Goal: Transaction & Acquisition: Book appointment/travel/reservation

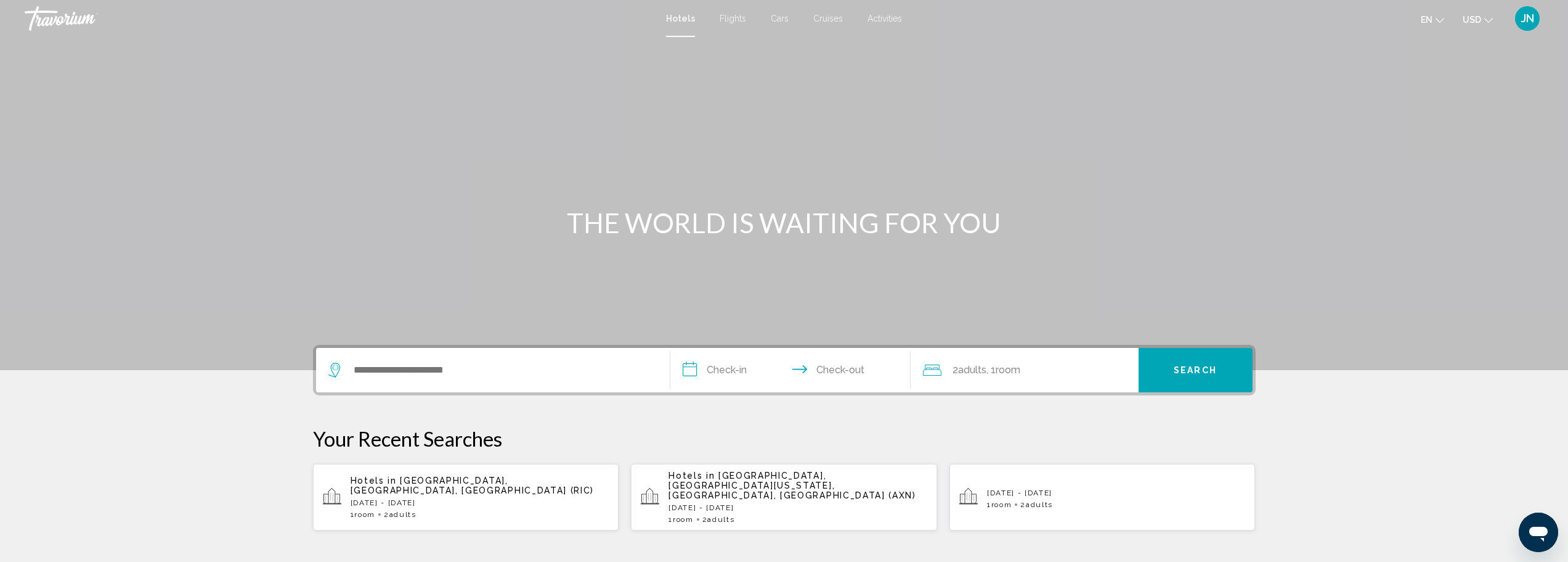
click at [882, 20] on span "Activities" at bounding box center [884, 19] width 35 height 10
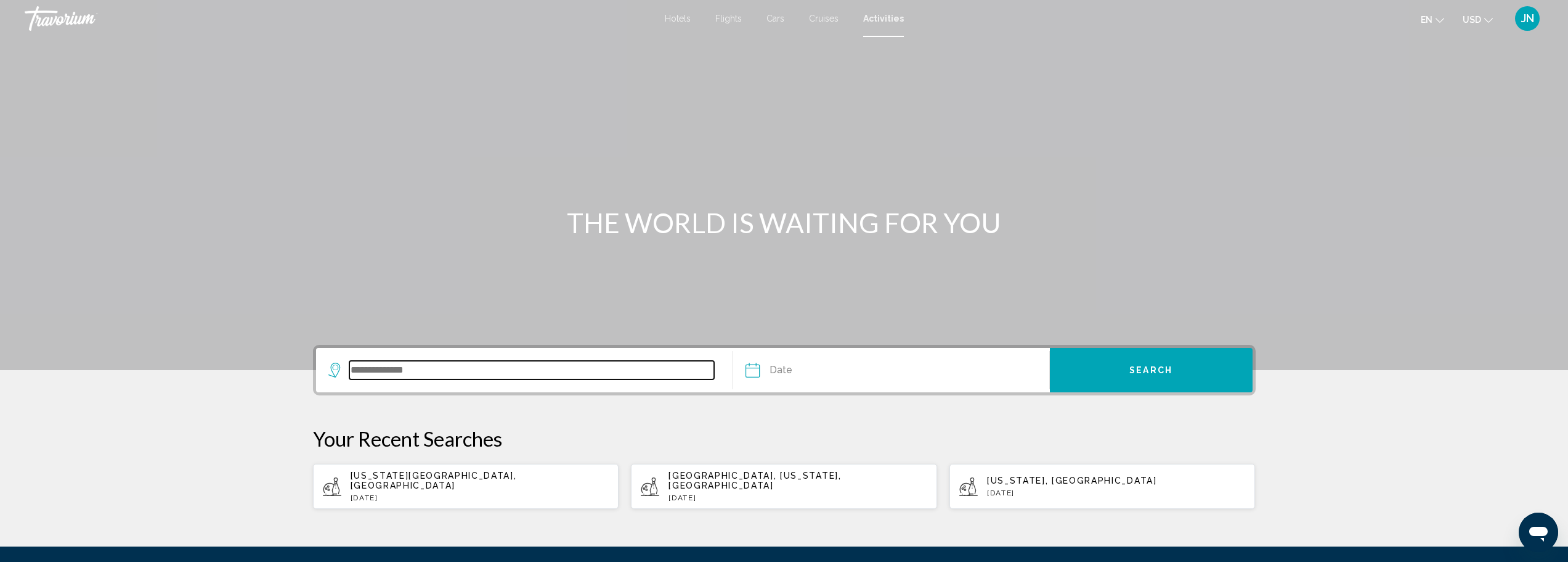
click at [419, 369] on input "Search widget" at bounding box center [532, 370] width 365 height 19
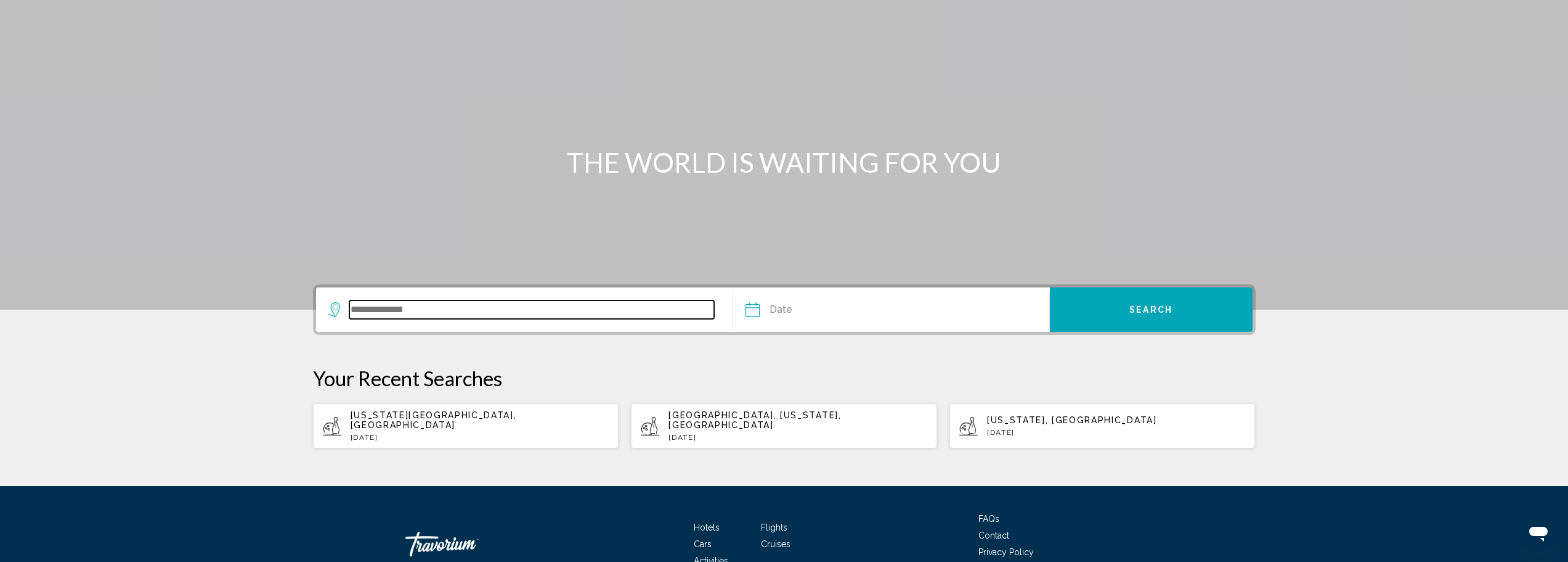
scroll to position [126, 0]
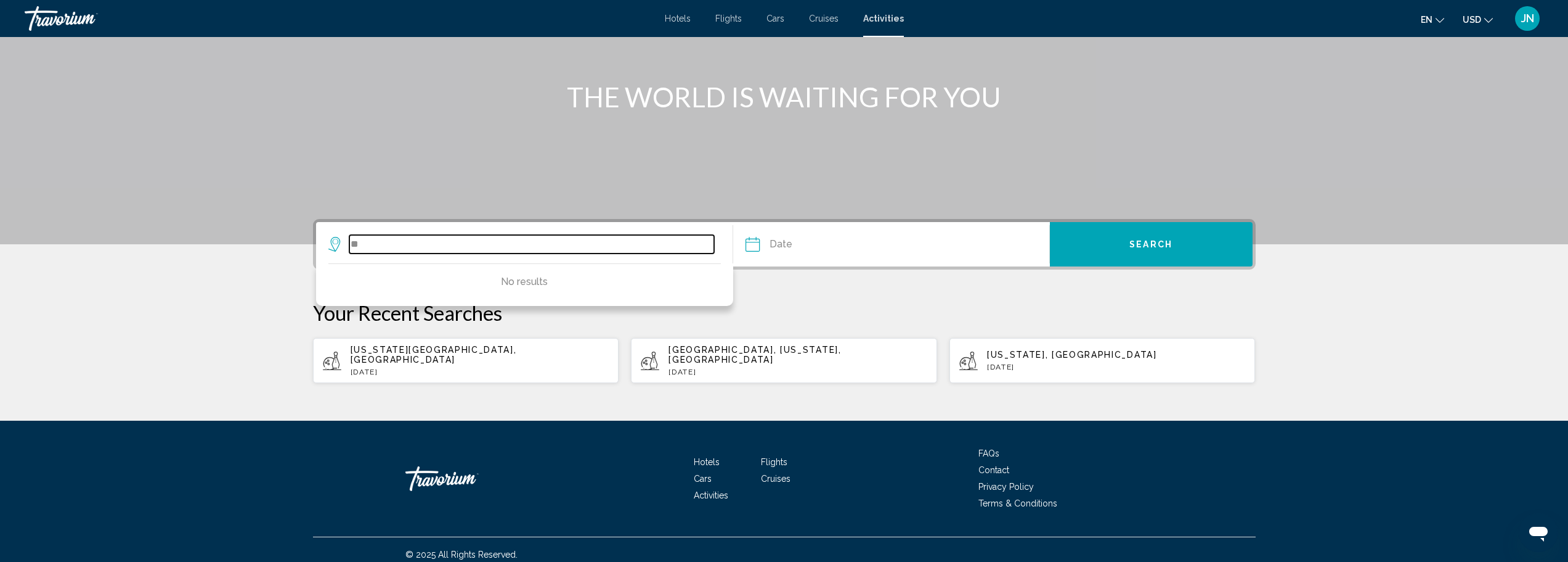
type input "*"
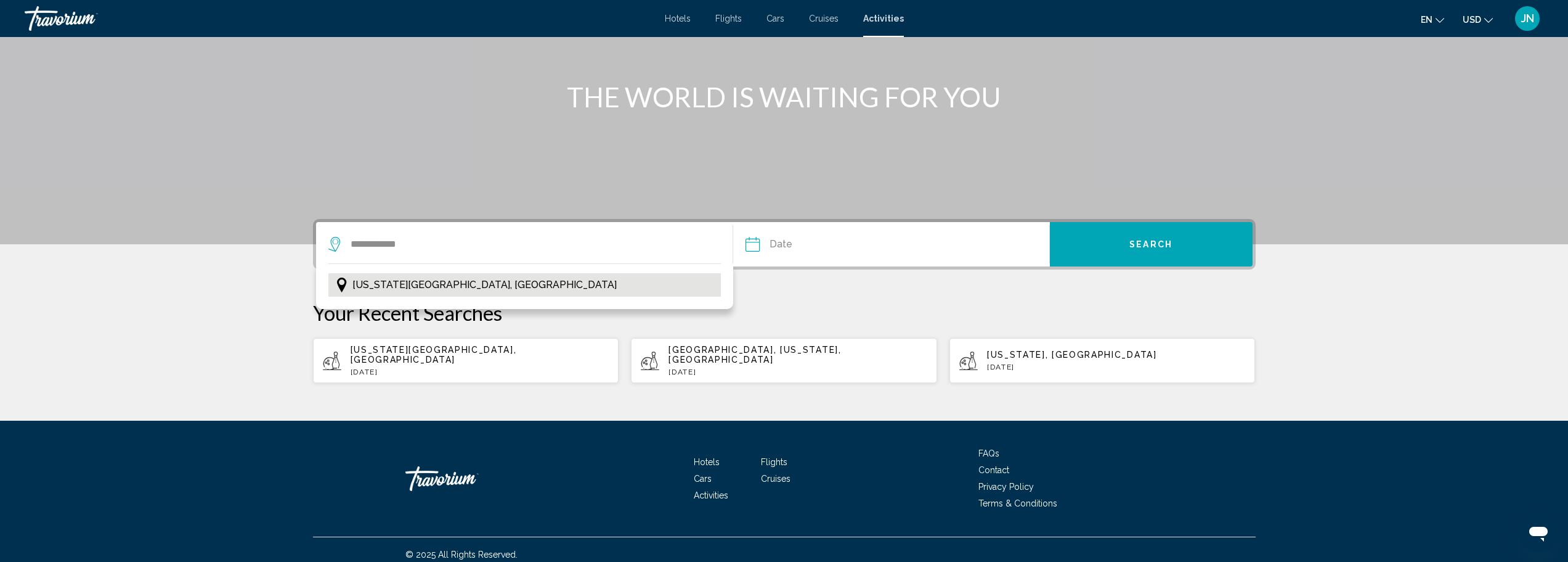
click at [417, 288] on span "[US_STATE][GEOGRAPHIC_DATA], [GEOGRAPHIC_DATA]" at bounding box center [484, 284] width 264 height 17
type input "**********"
click at [752, 245] on input "Date" at bounding box center [821, 246] width 156 height 48
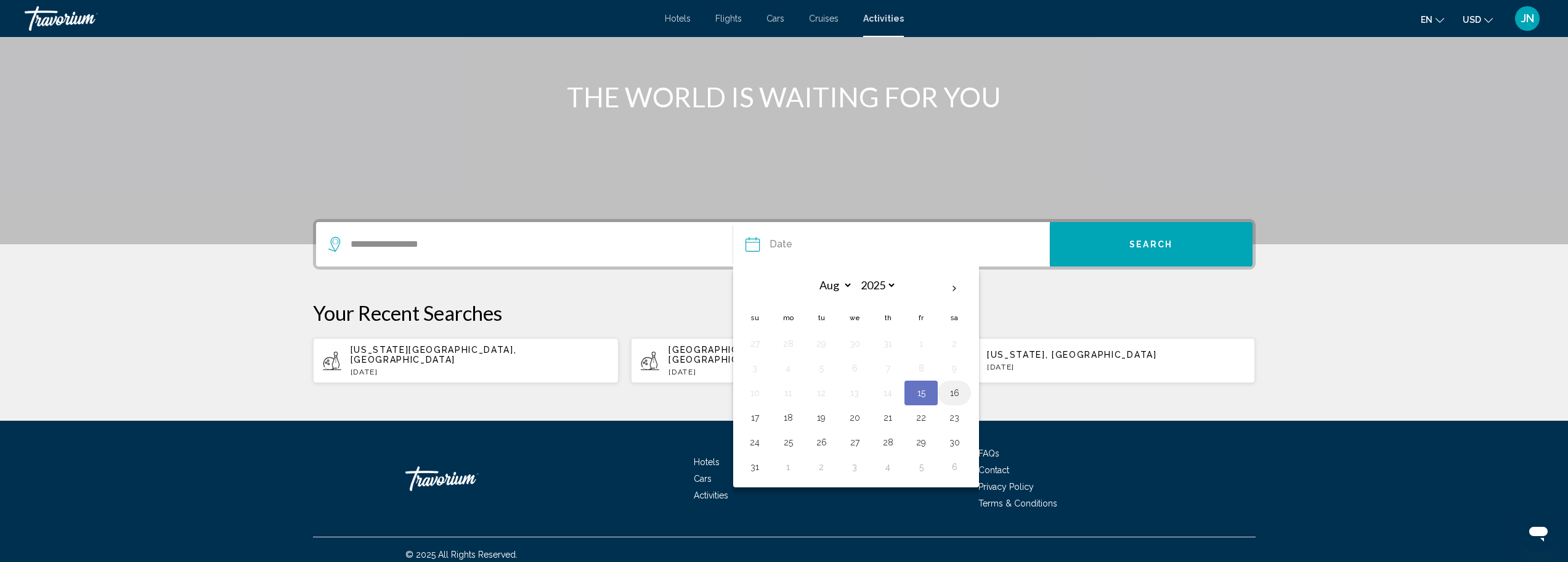
click at [952, 391] on button "16" at bounding box center [954, 392] width 20 height 17
type input "**********"
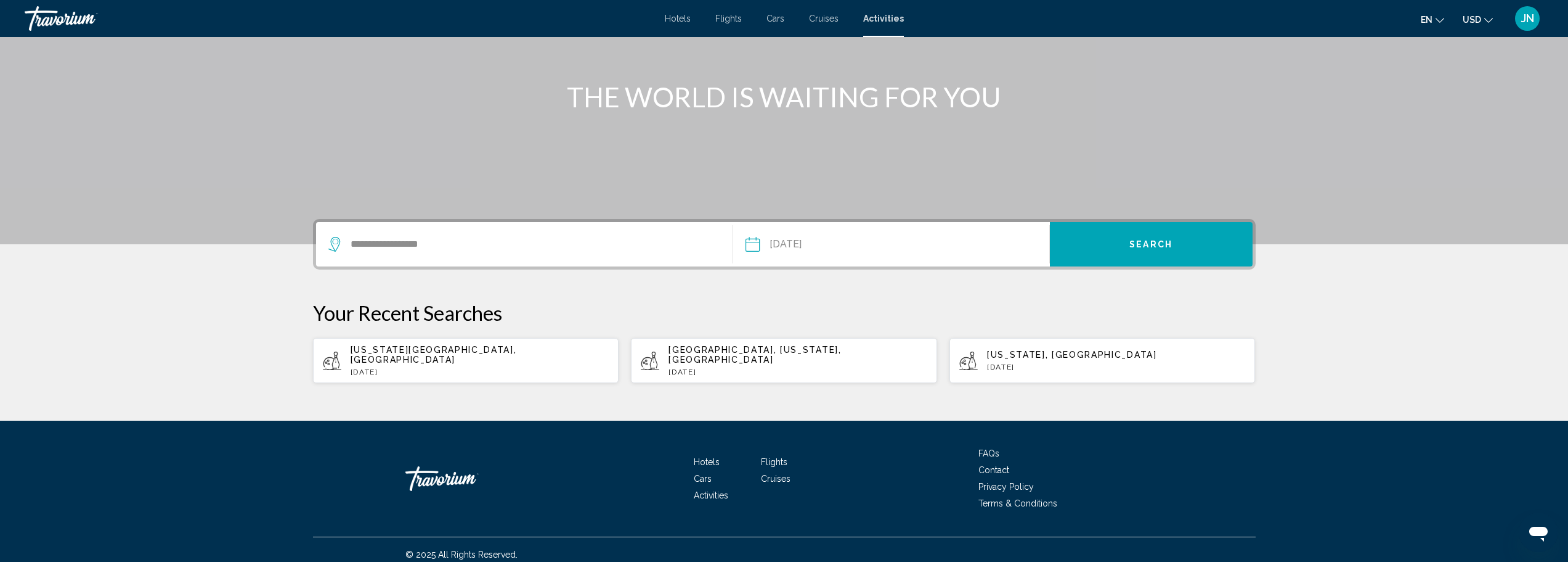
click at [1163, 242] on span "Search" at bounding box center [1151, 245] width 43 height 10
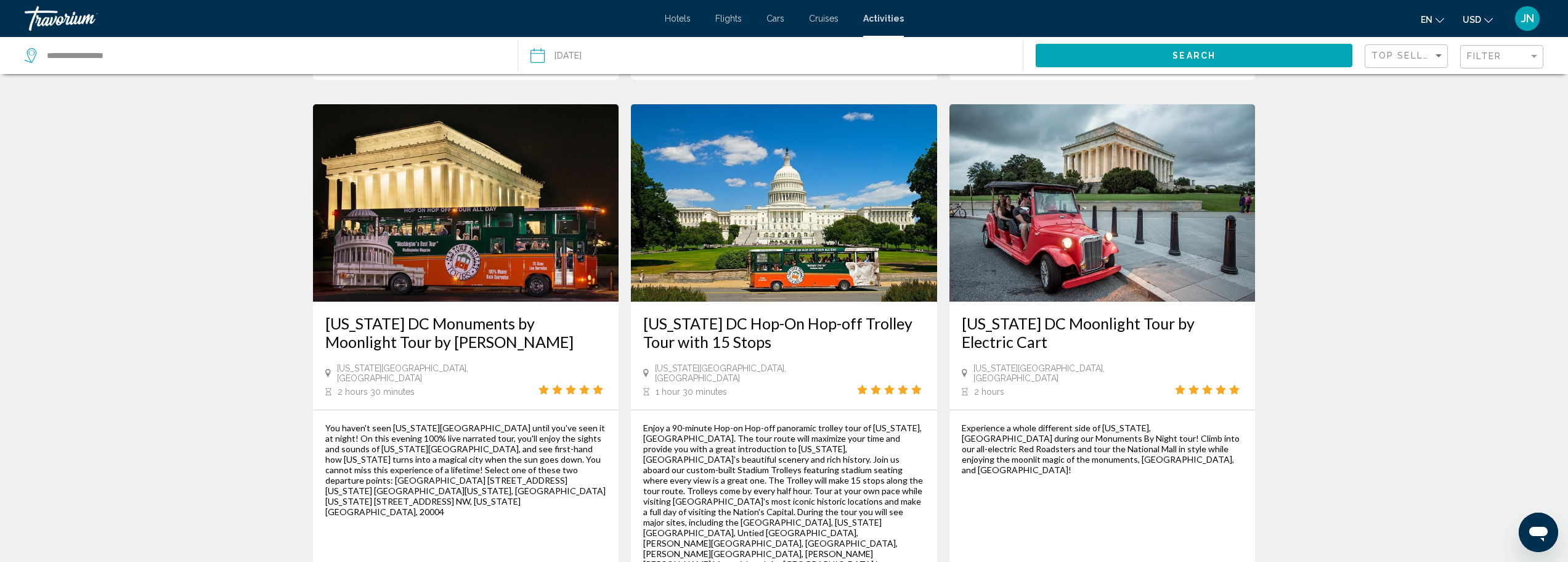
scroll to position [1883, 0]
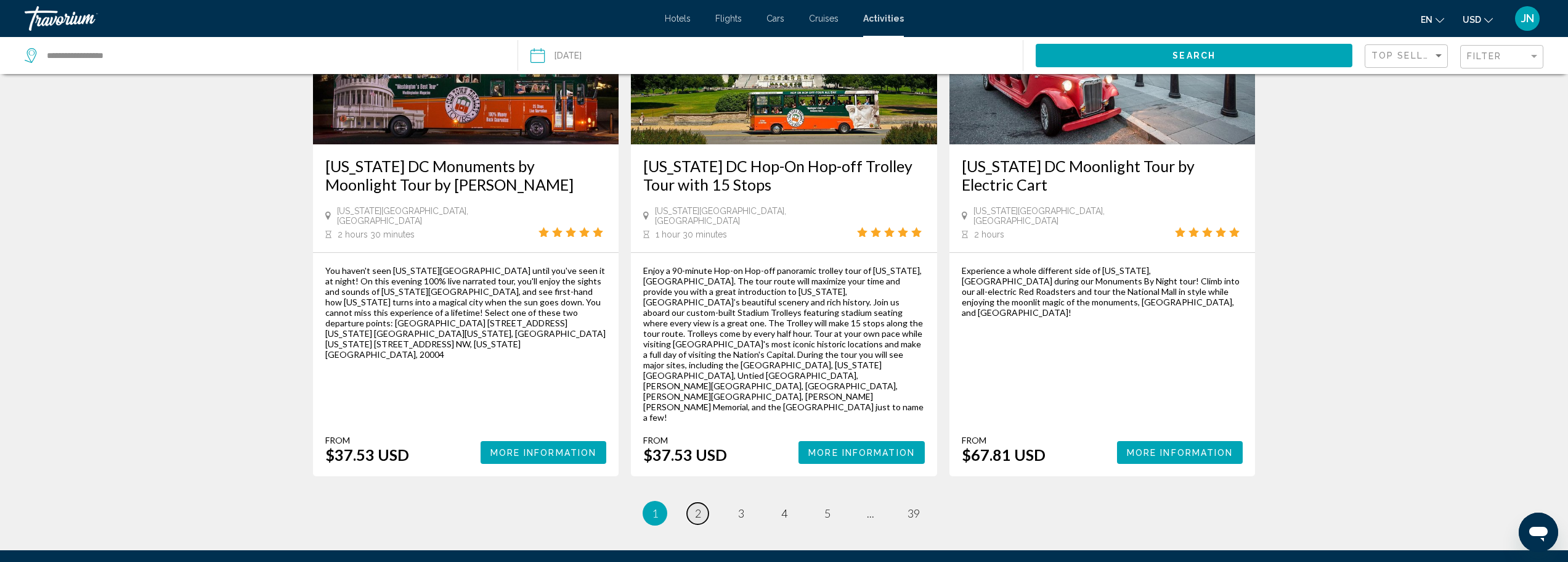
click at [695, 506] on span "2" at bounding box center [698, 513] width 6 height 14
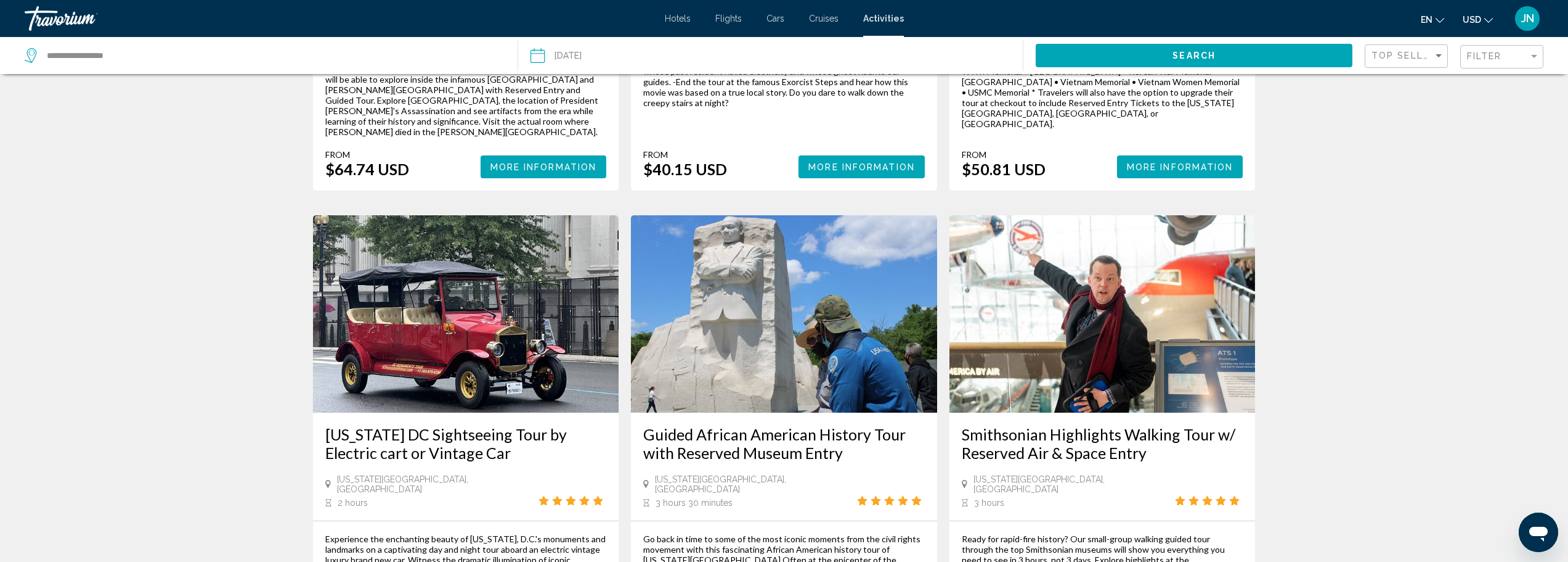
scroll to position [1915, 0]
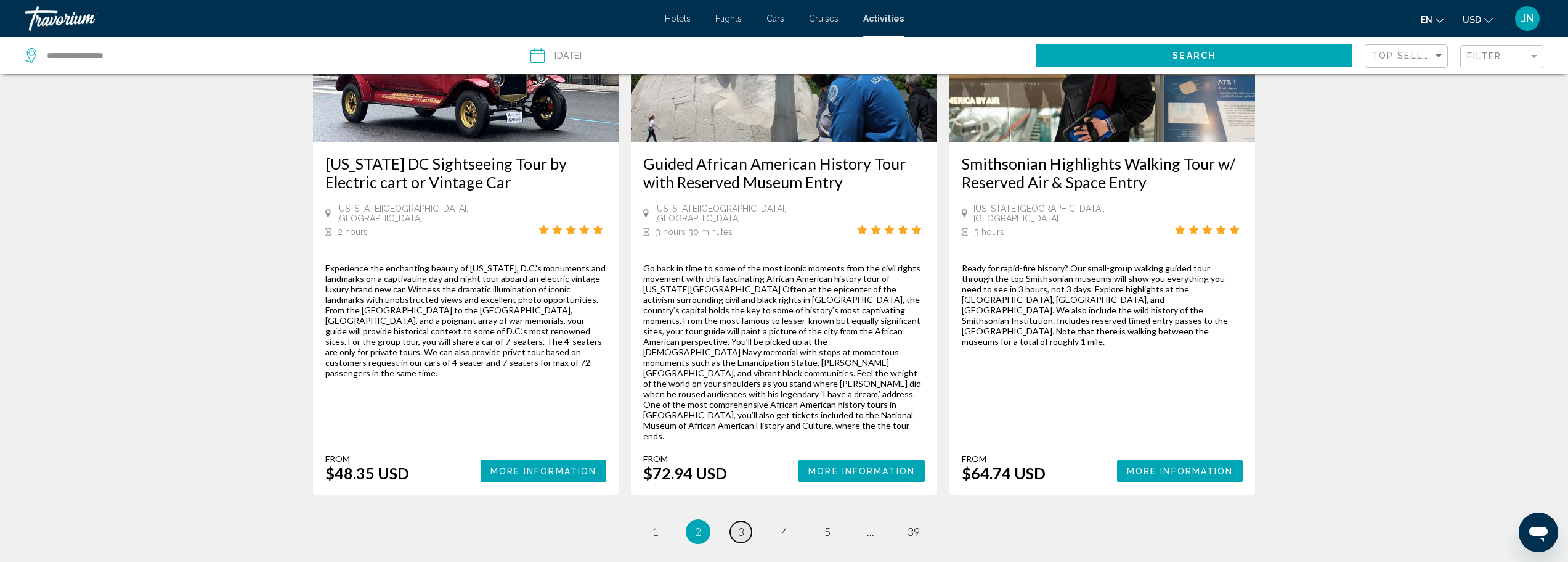
click at [737, 521] on link "page 3" at bounding box center [740, 531] width 22 height 22
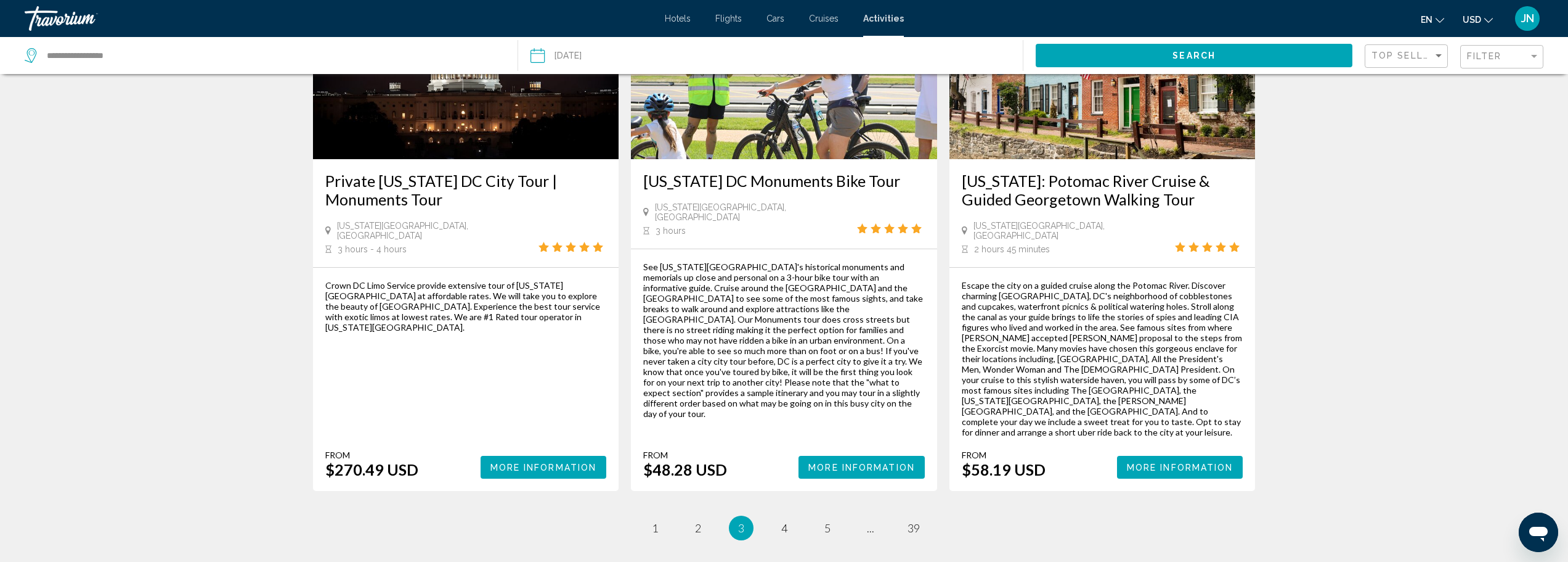
scroll to position [1883, 0]
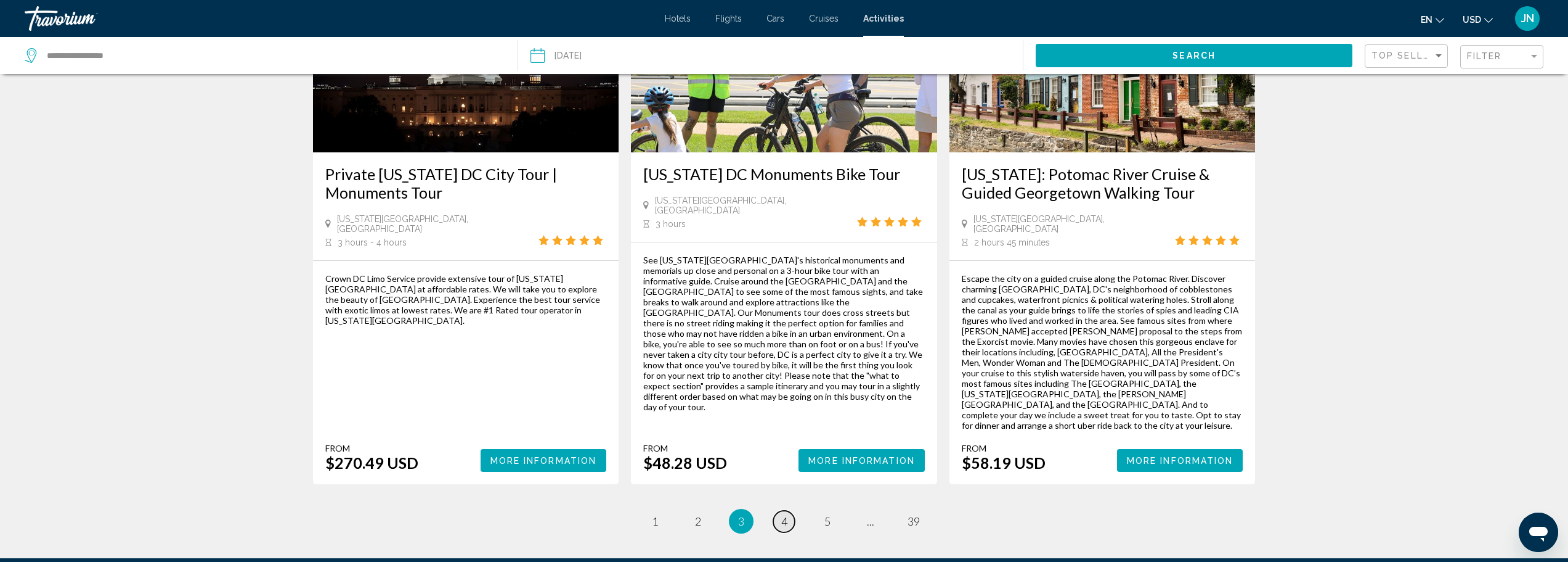
click at [788, 510] on link "page 4" at bounding box center [784, 521] width 22 height 22
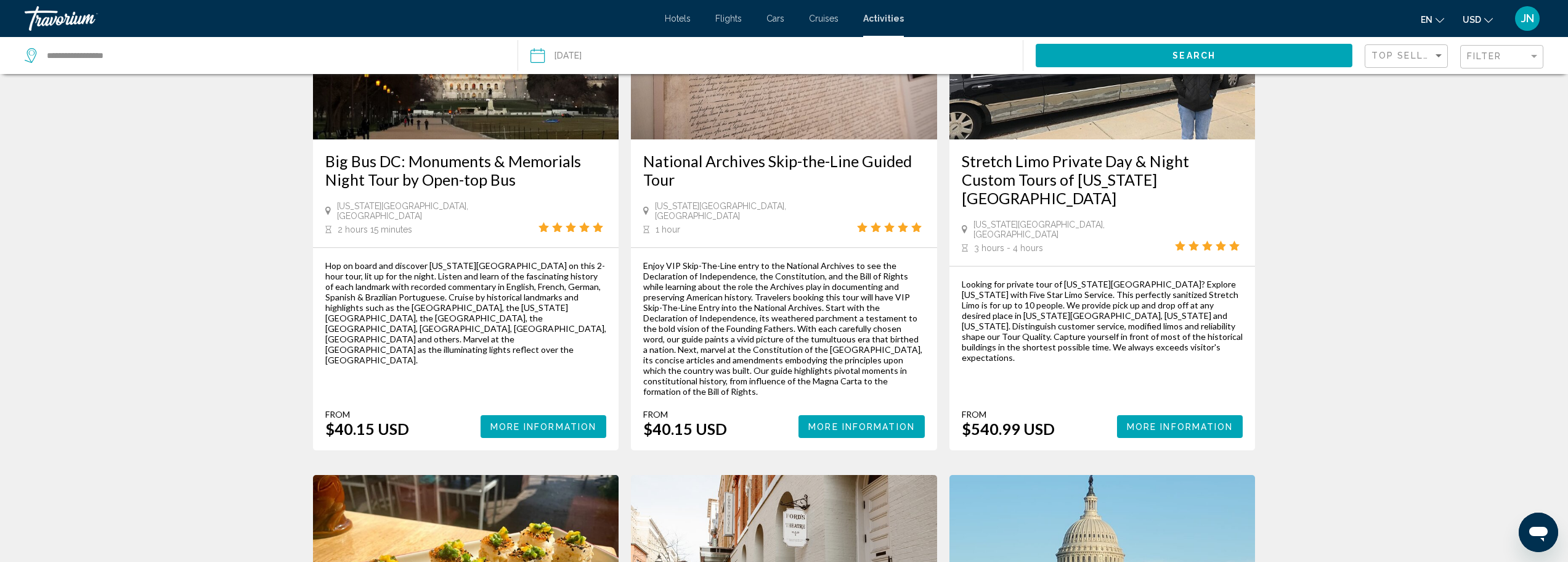
scroll to position [658, 0]
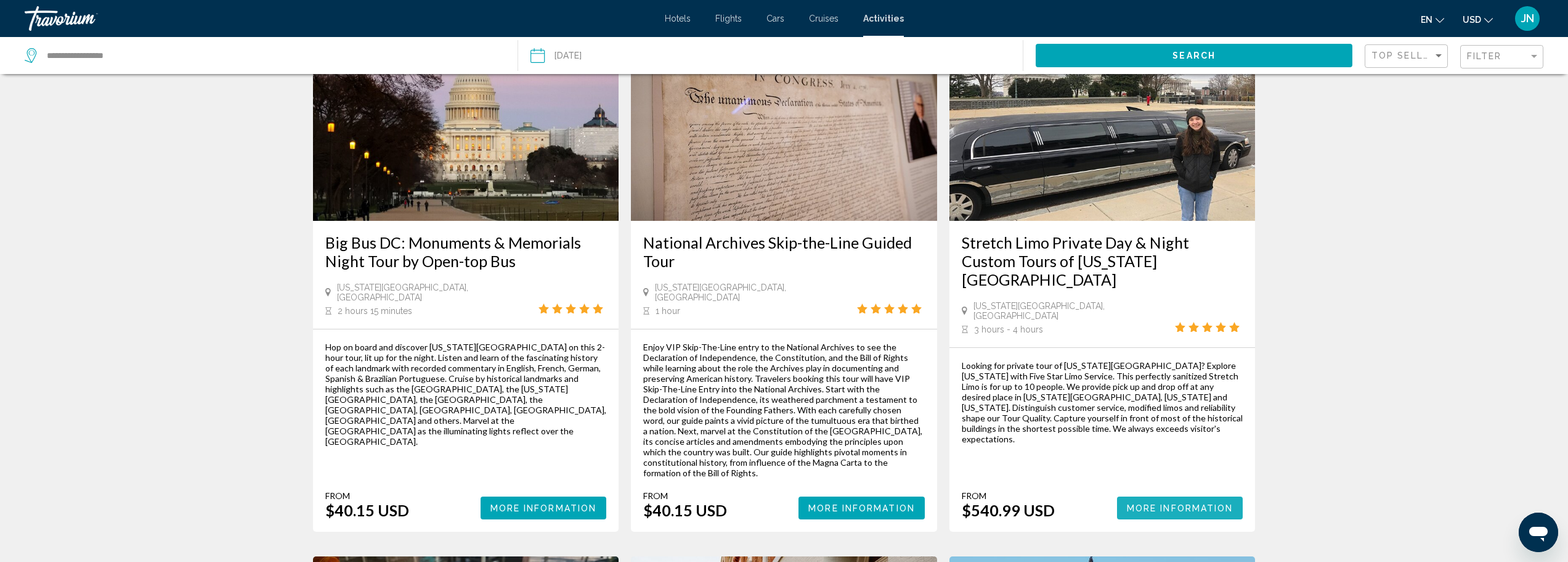
click at [1173, 503] on span "More Information" at bounding box center [1179, 508] width 106 height 10
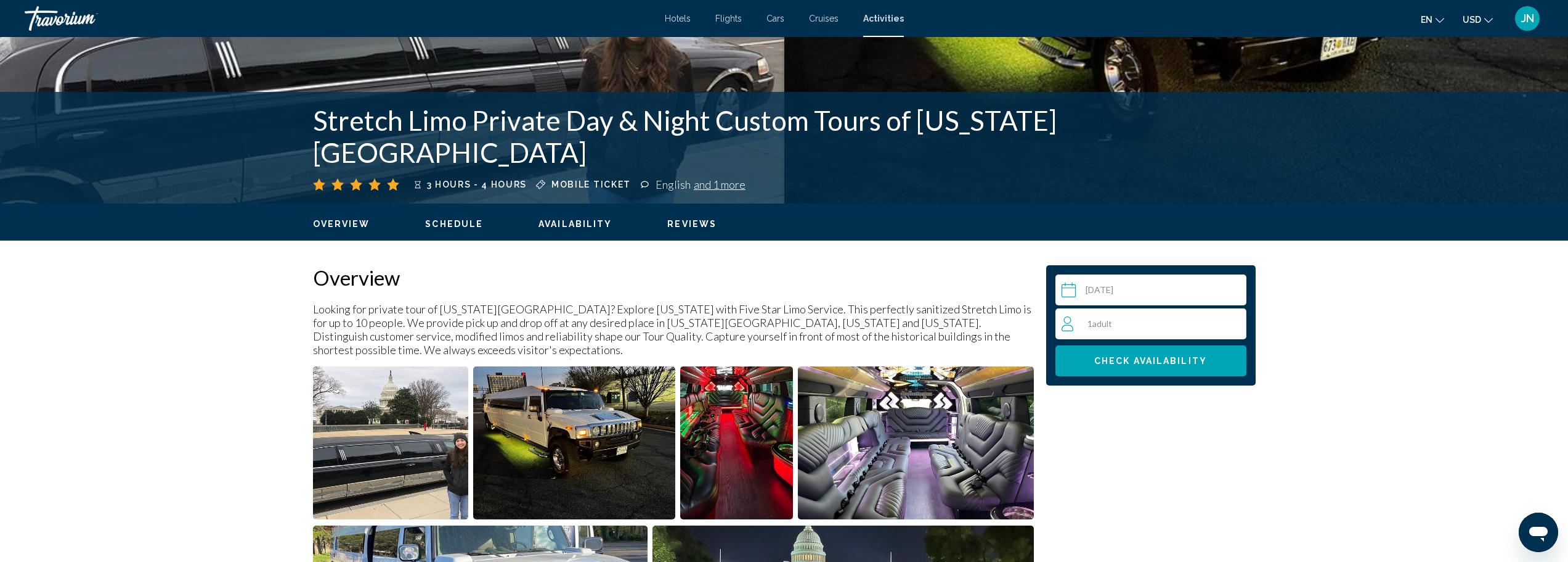
scroll to position [246, 0]
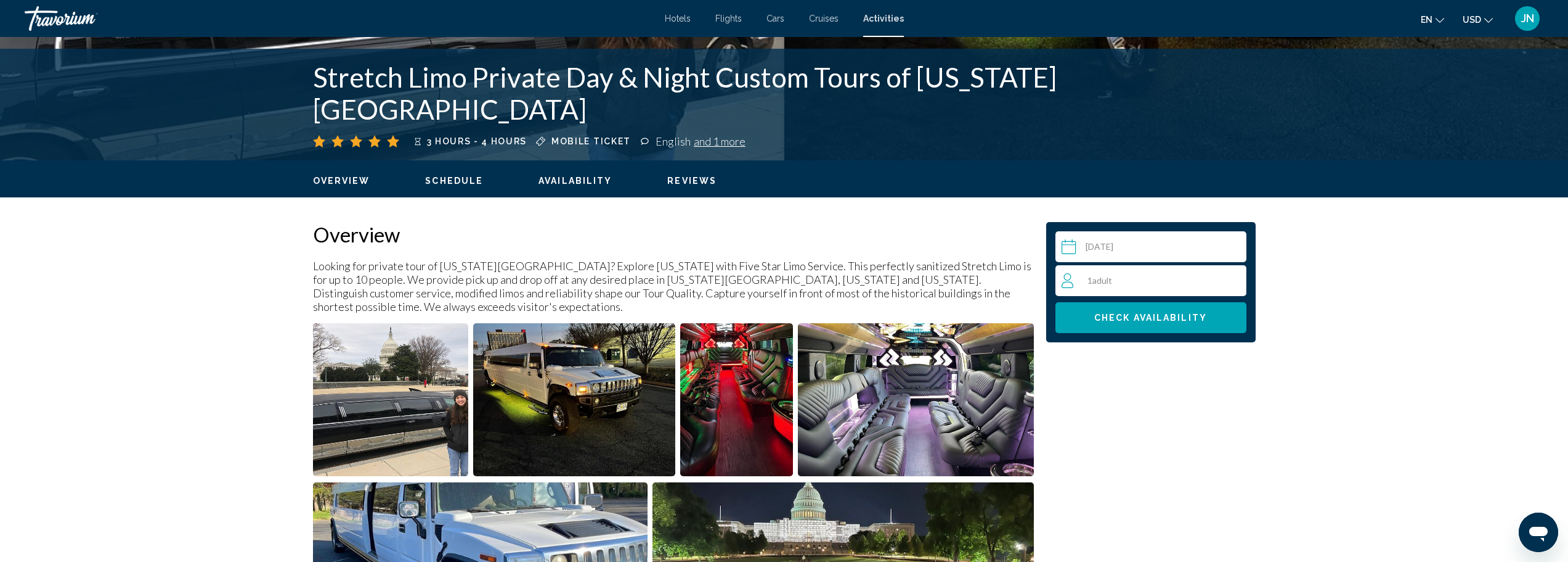
click at [1150, 280] on div "1 Adult Adults" at bounding box center [1153, 280] width 184 height 14
click at [1235, 279] on icon "Increment adults" at bounding box center [1234, 280] width 11 height 11
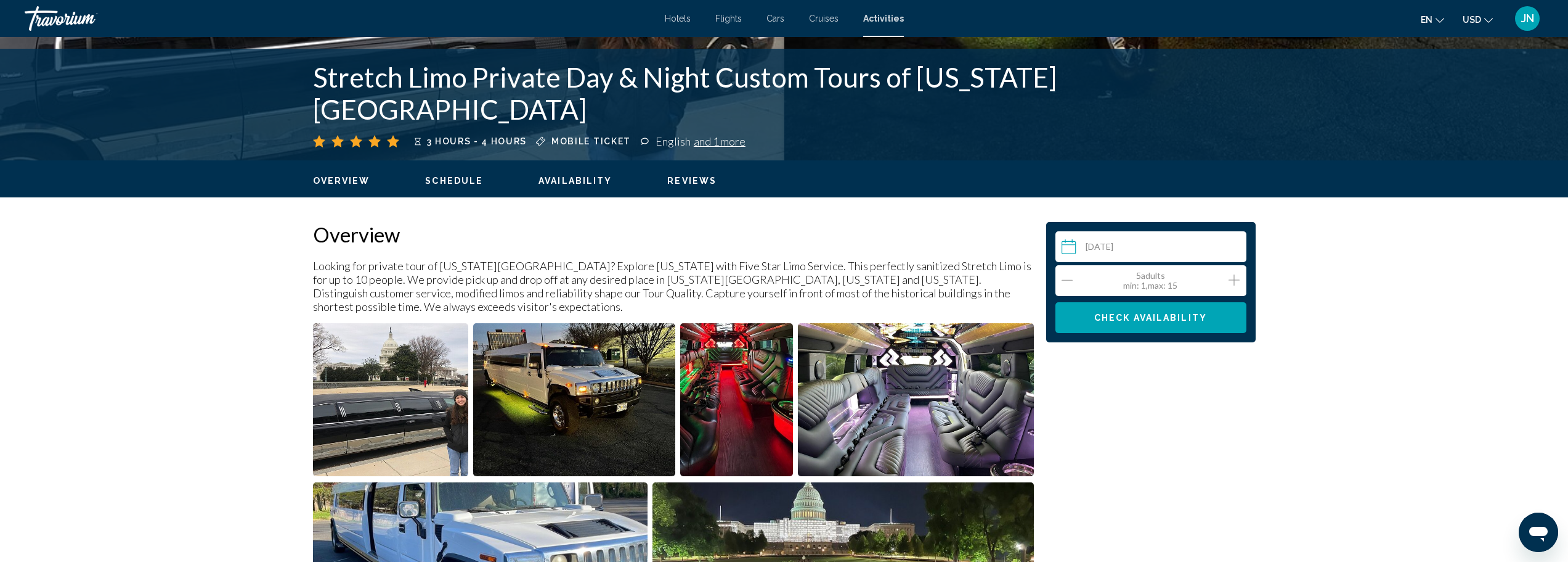
click at [1235, 279] on icon "Increment adults" at bounding box center [1234, 280] width 11 height 11
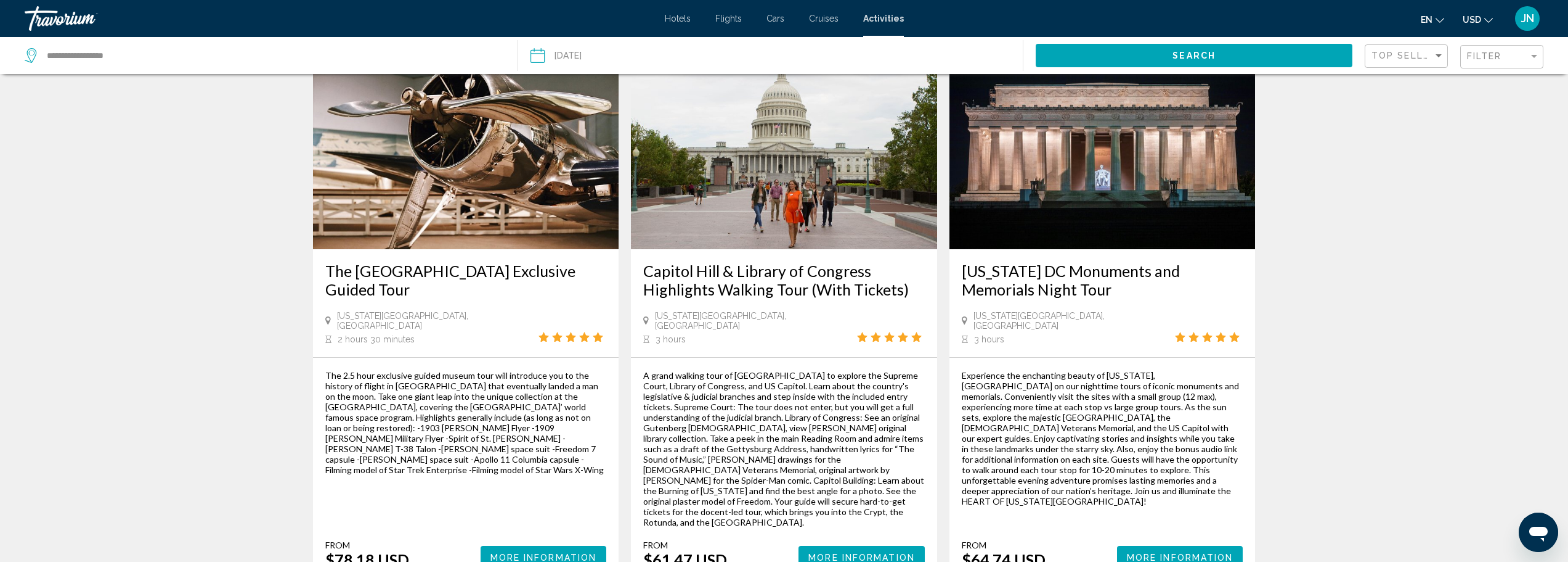
scroll to position [1862, 0]
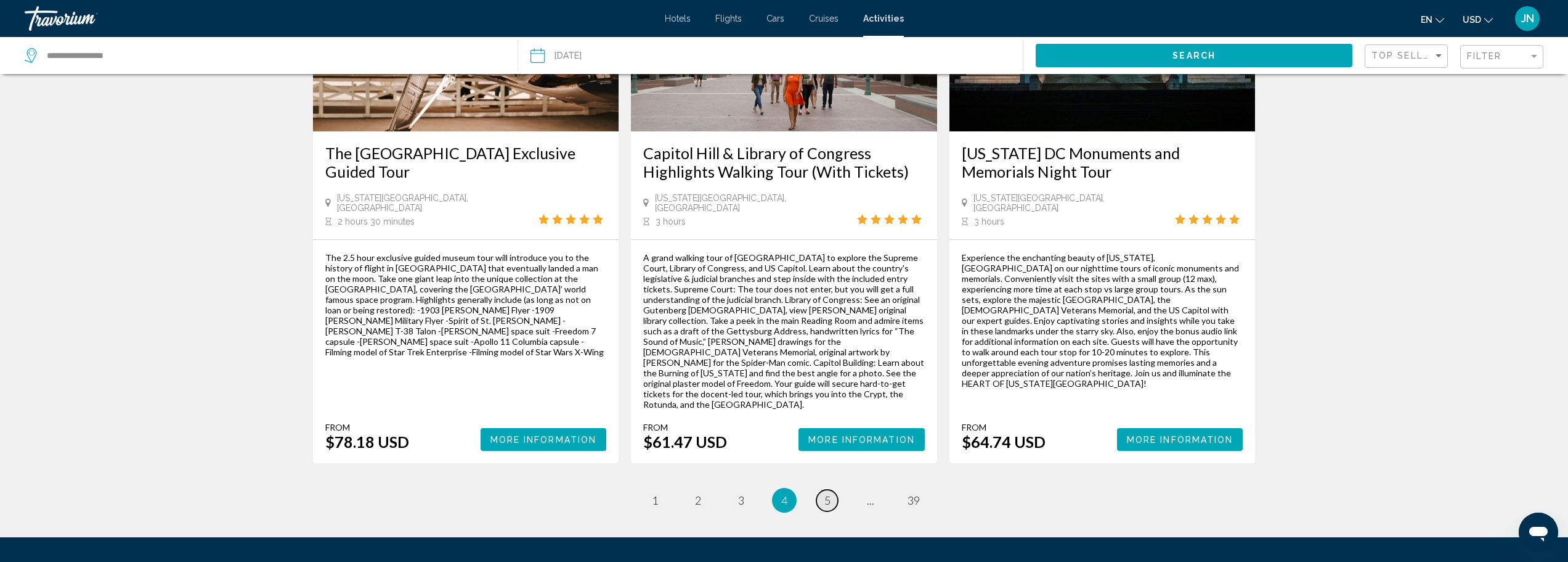
click at [829, 494] on span "5" at bounding box center [827, 500] width 6 height 14
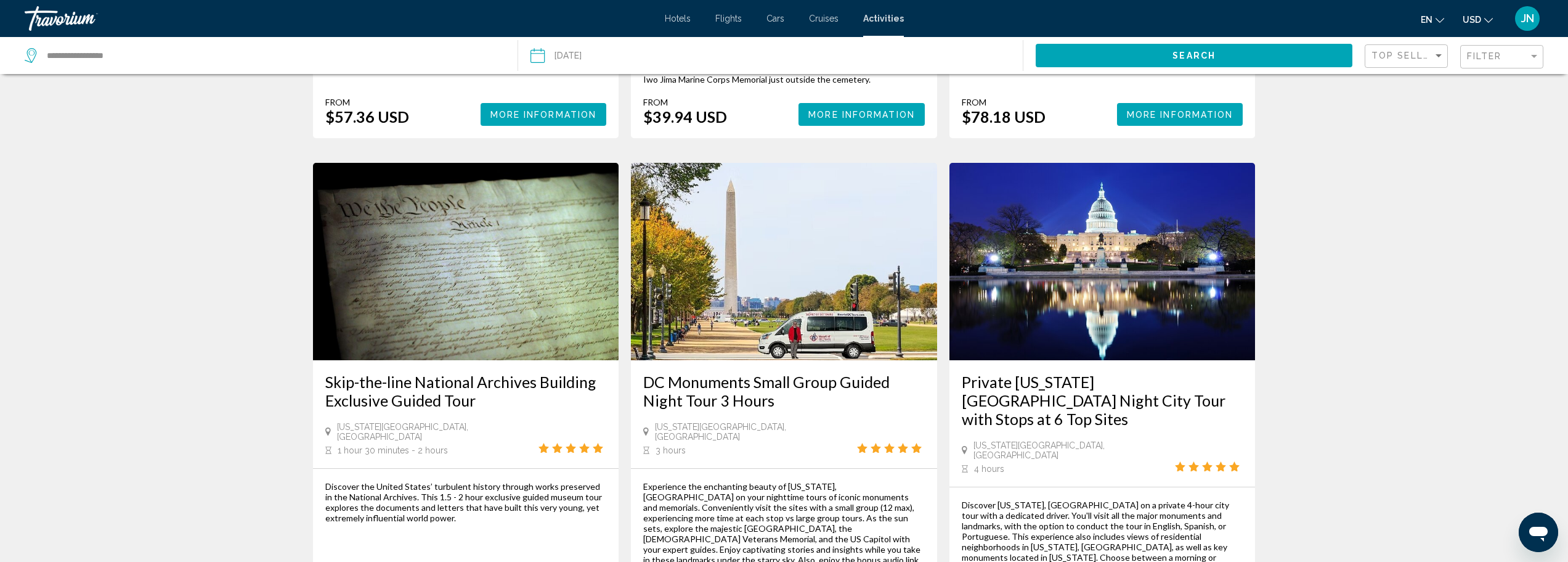
scroll to position [1862, 0]
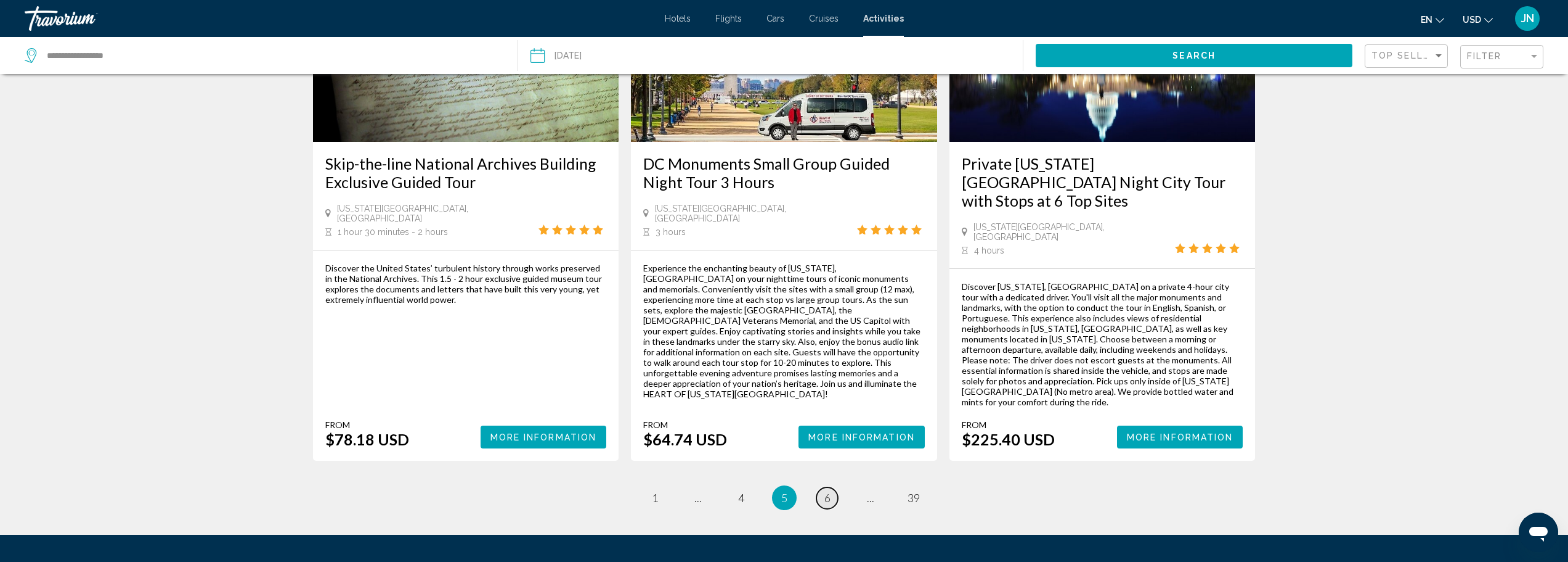
click at [828, 490] on span "6" at bounding box center [827, 497] width 6 height 14
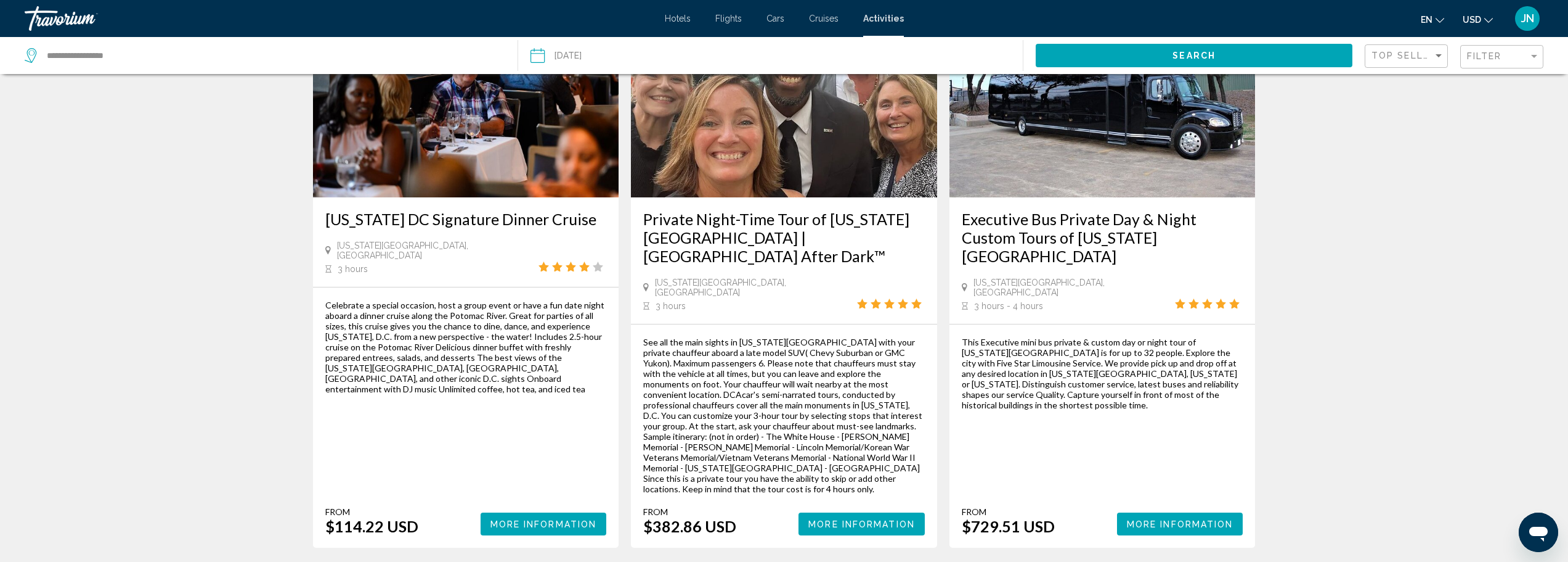
scroll to position [82, 0]
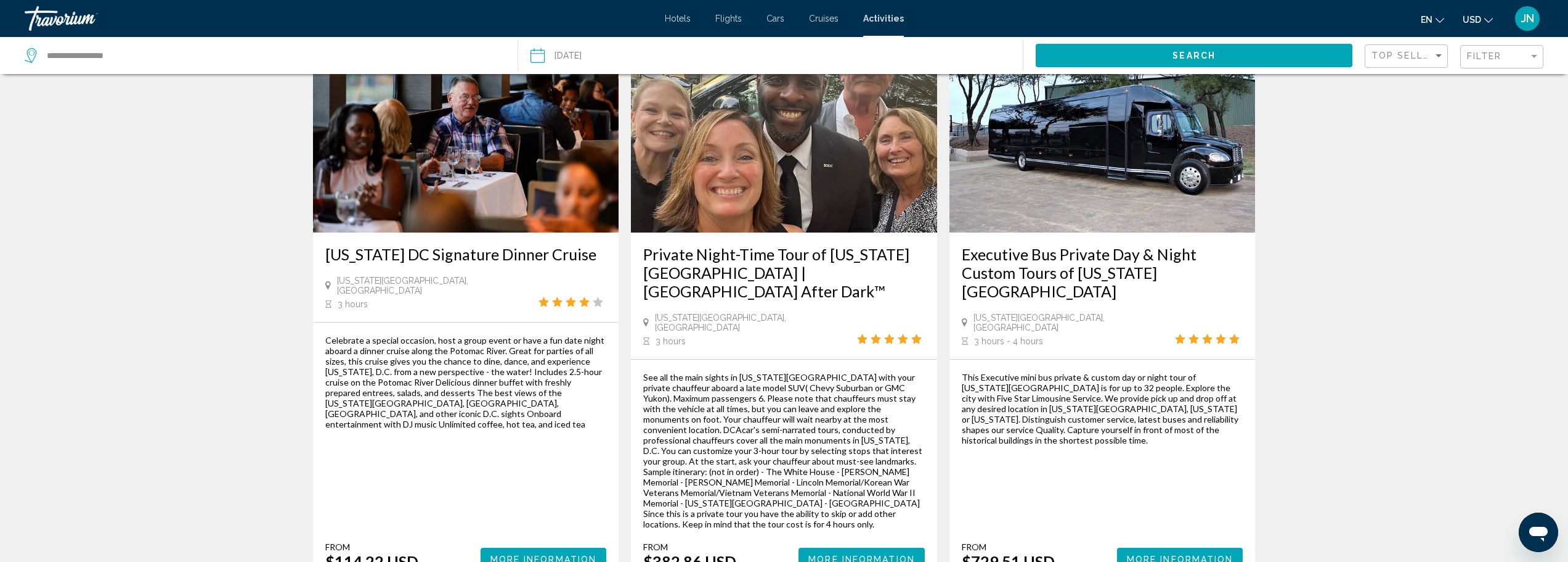
click at [1014, 258] on h3 "Executive Bus Private Day & Night Custom Tours of [US_STATE][GEOGRAPHIC_DATA]" at bounding box center [1102, 272] width 282 height 56
click at [1014, 258] on div "**********" at bounding box center [784, 199] width 1568 height 562
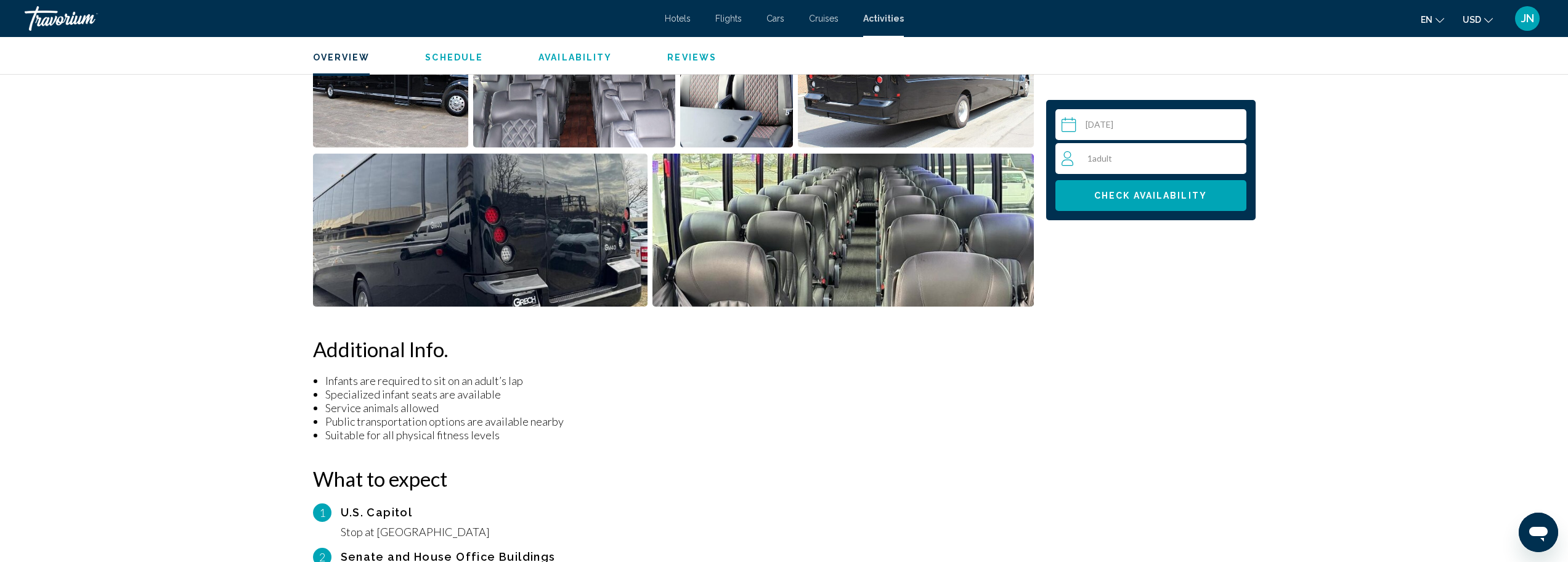
scroll to position [83, 0]
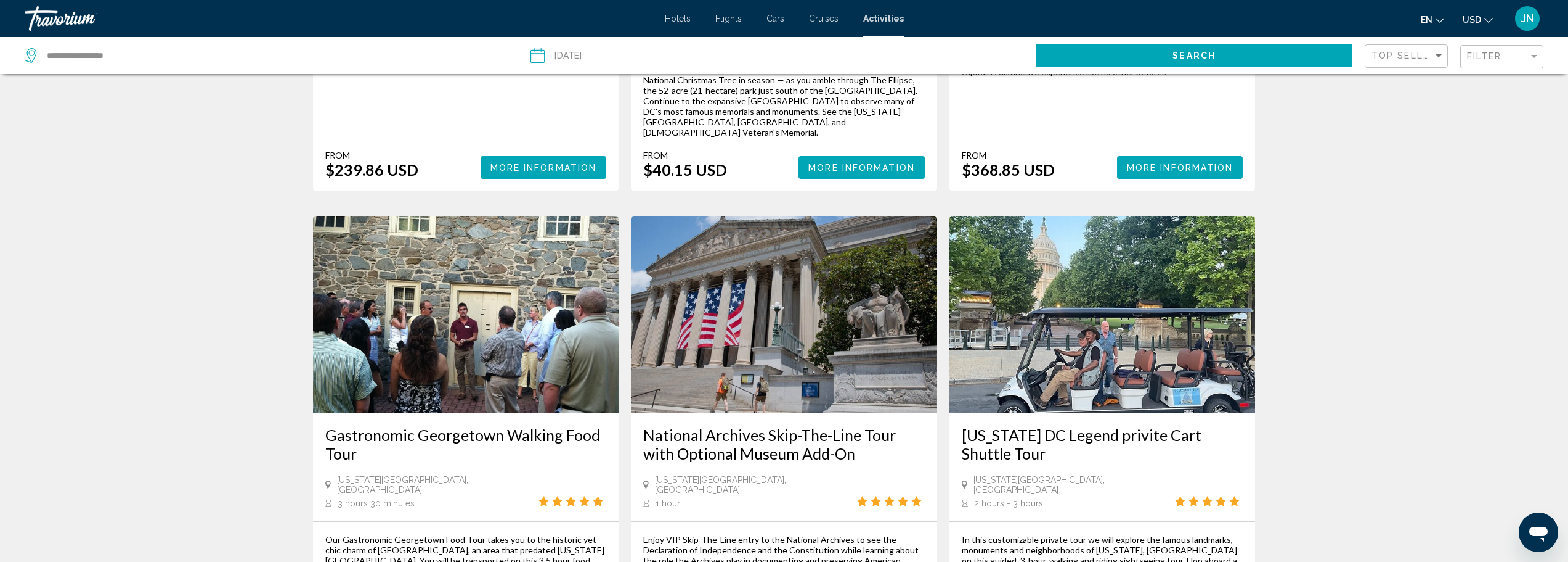
scroll to position [1644, 0]
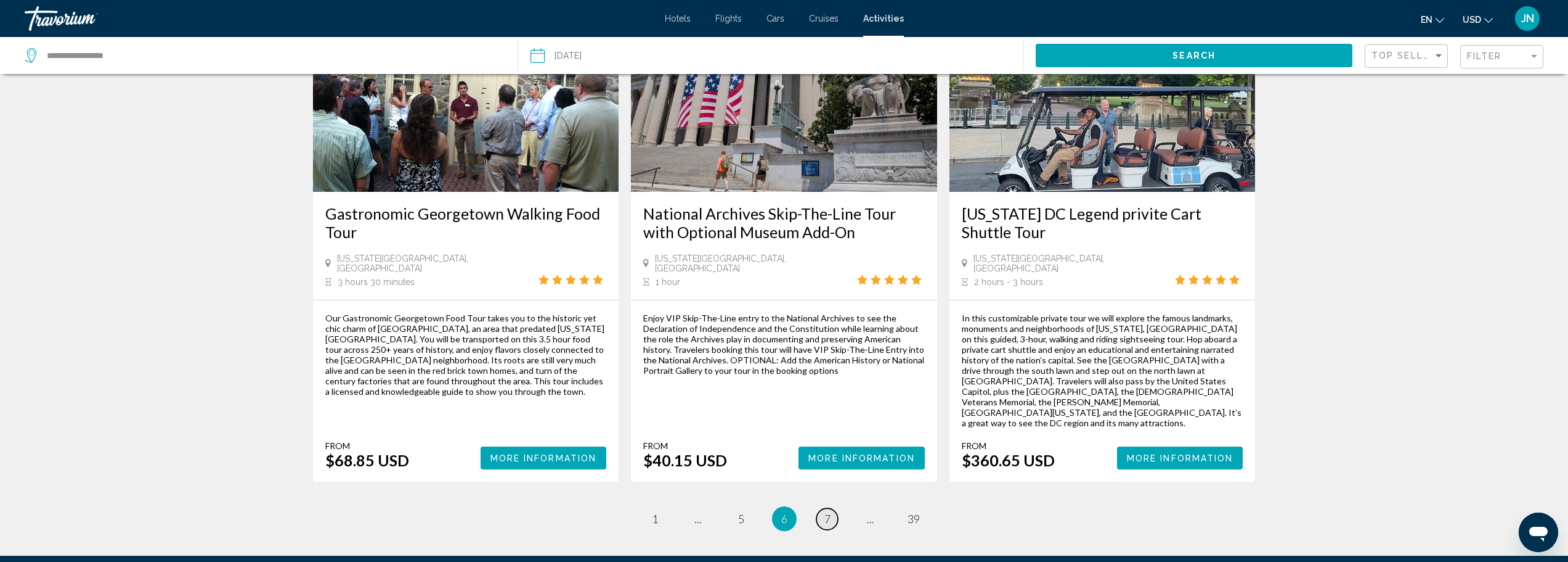
click at [822, 508] on link "page 7" at bounding box center [827, 519] width 22 height 22
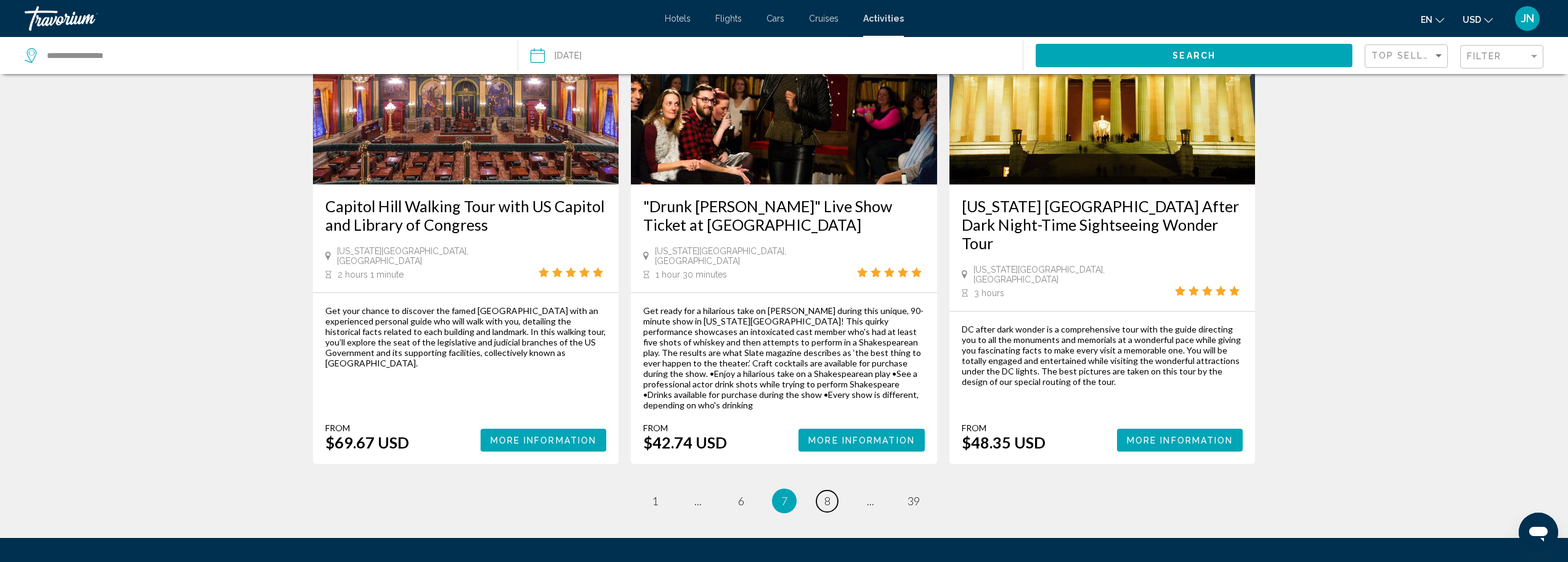
scroll to position [1841, 0]
click at [827, 494] on span "8" at bounding box center [827, 500] width 6 height 14
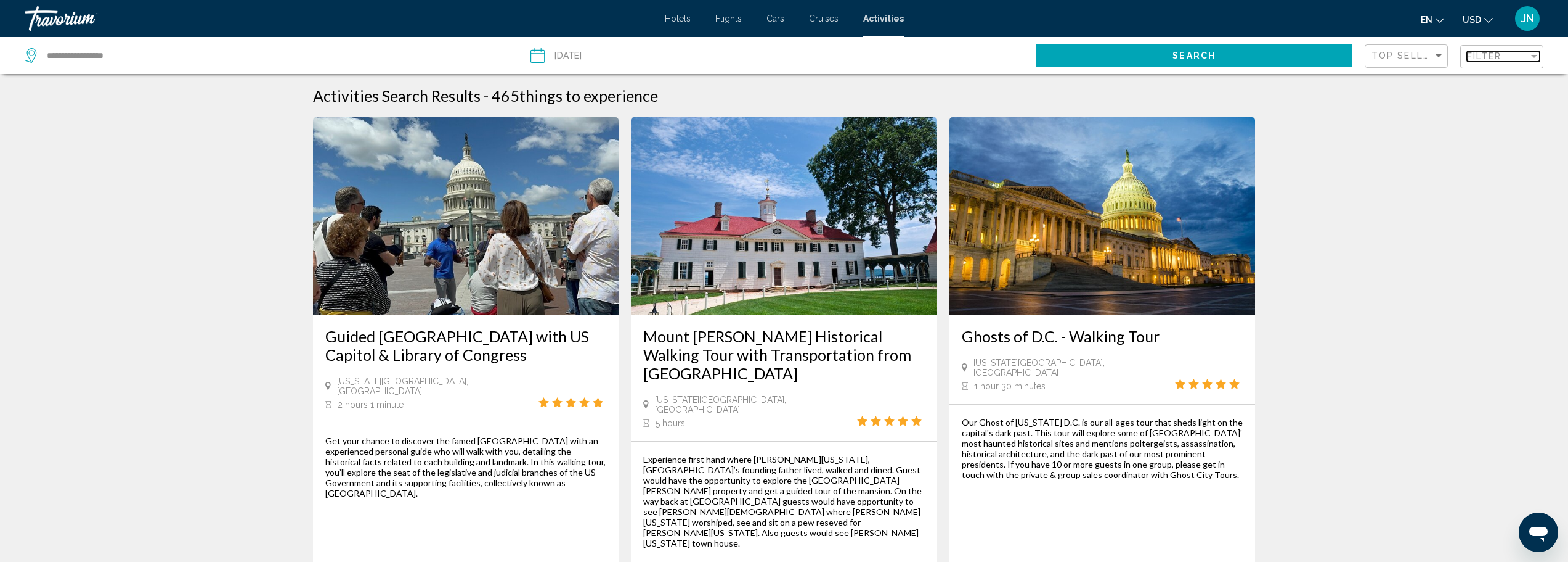
click at [1484, 54] on span "Filter" at bounding box center [1484, 56] width 35 height 10
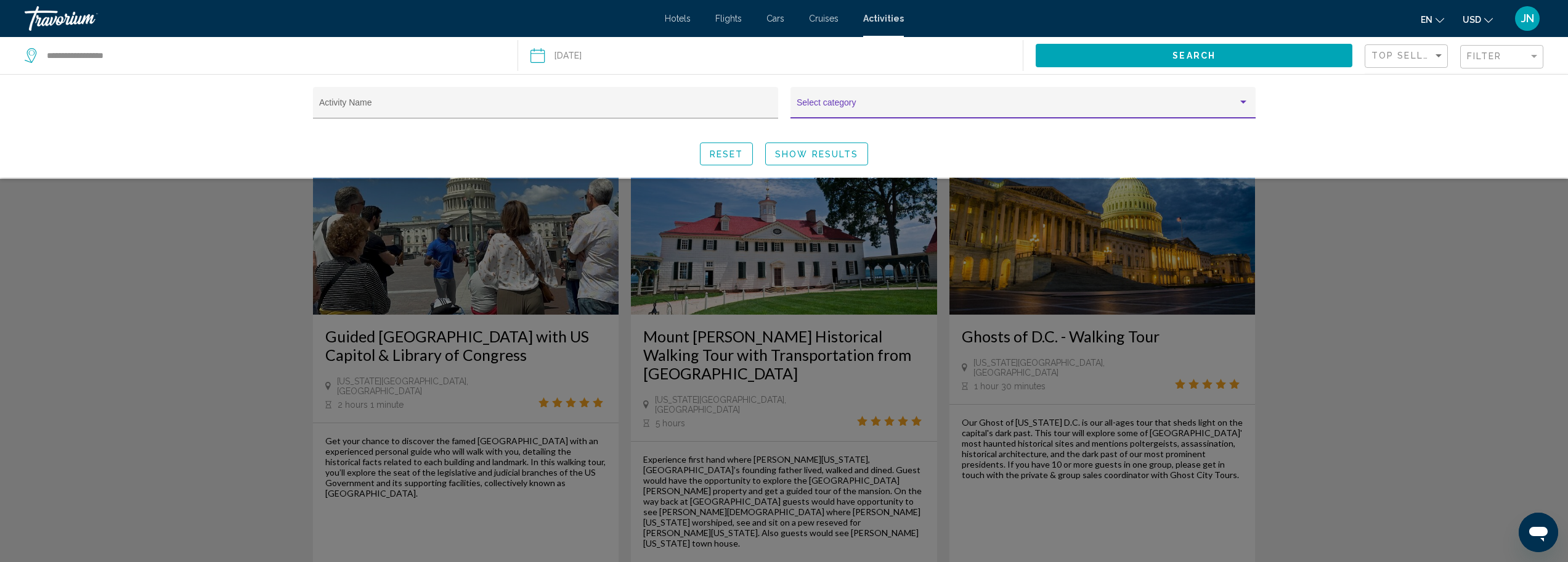
click at [911, 108] on span "Search widget" at bounding box center [1017, 107] width 441 height 10
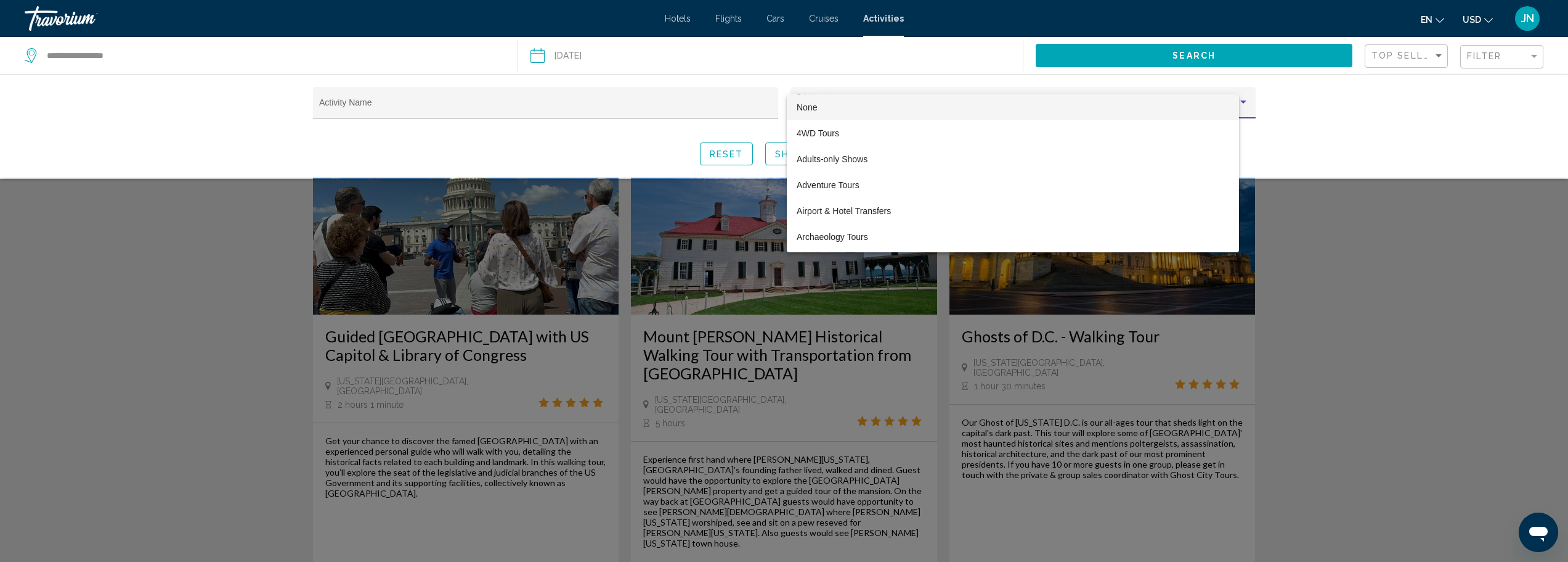
click at [1239, 100] on mat-option "None" at bounding box center [1013, 107] width 452 height 26
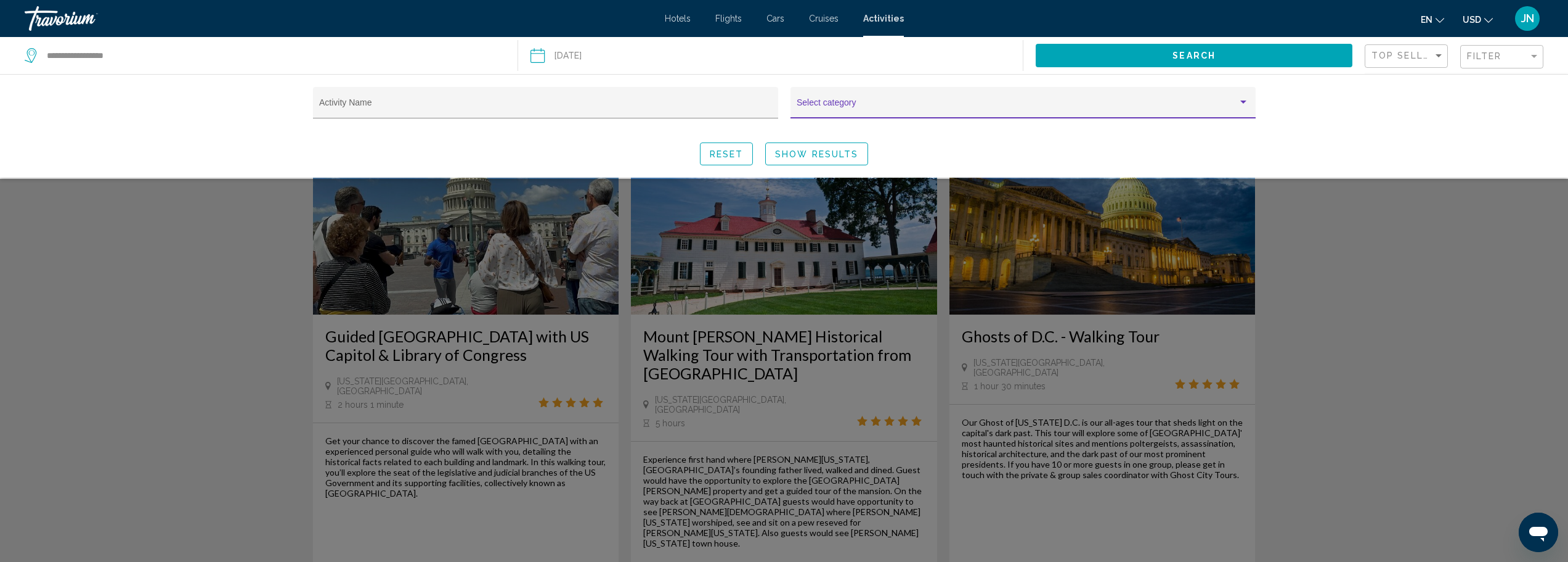
click at [1244, 104] on div "Search widget" at bounding box center [1243, 102] width 6 height 3
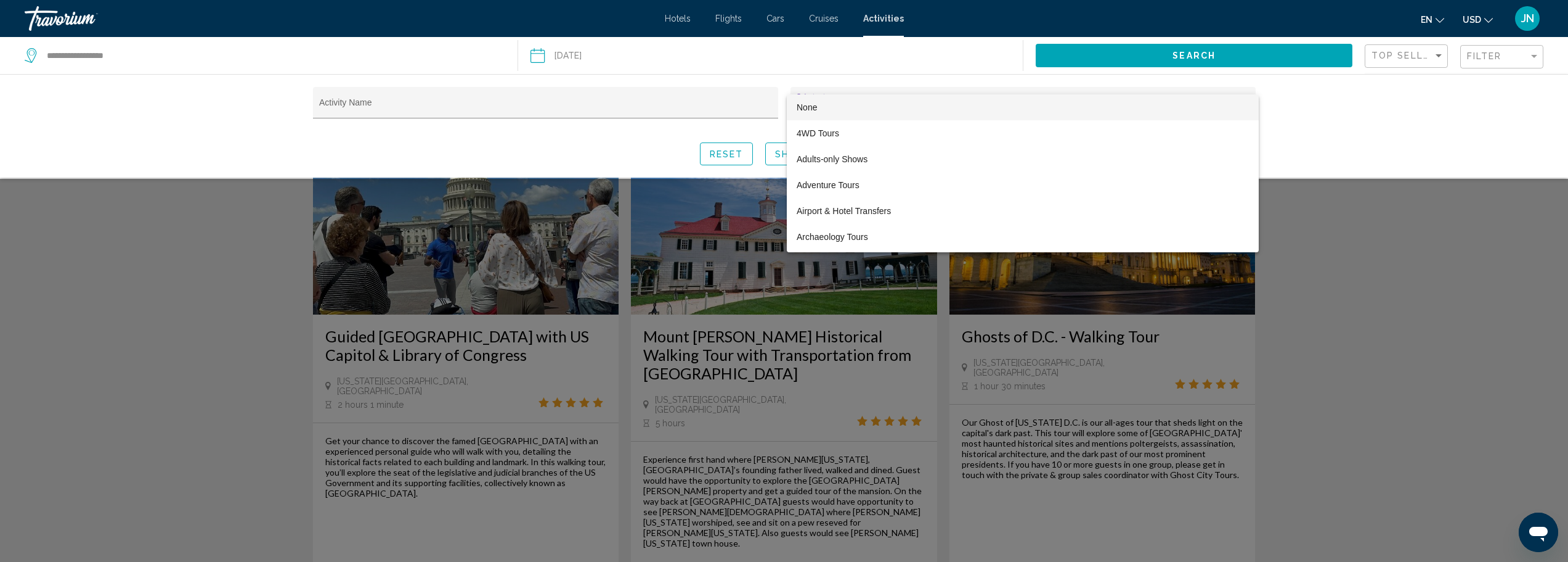
click at [488, 163] on div at bounding box center [784, 281] width 1568 height 562
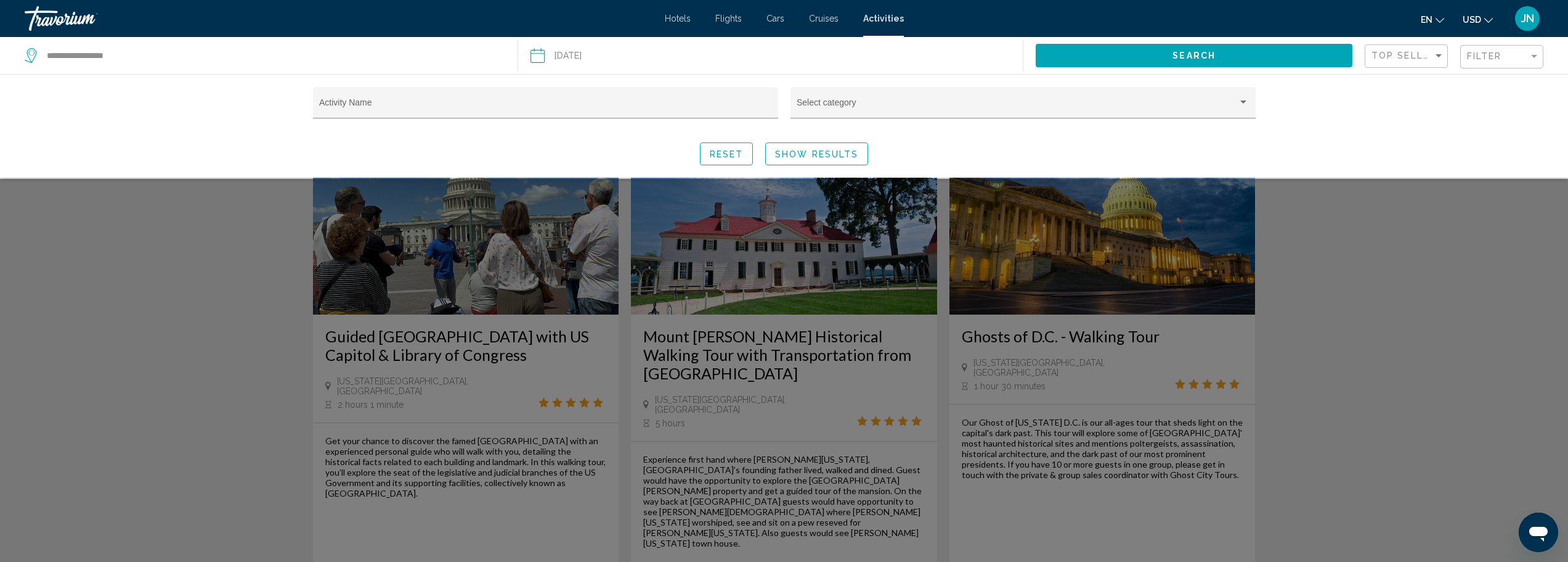
click at [1335, 88] on div "Activity Name Select category Reset Show Results" at bounding box center [784, 126] width 1568 height 104
click at [1402, 51] on span "Top Sellers" at bounding box center [1406, 56] width 72 height 10
click at [1385, 159] on span "Highest Rating" at bounding box center [1399, 159] width 56 height 10
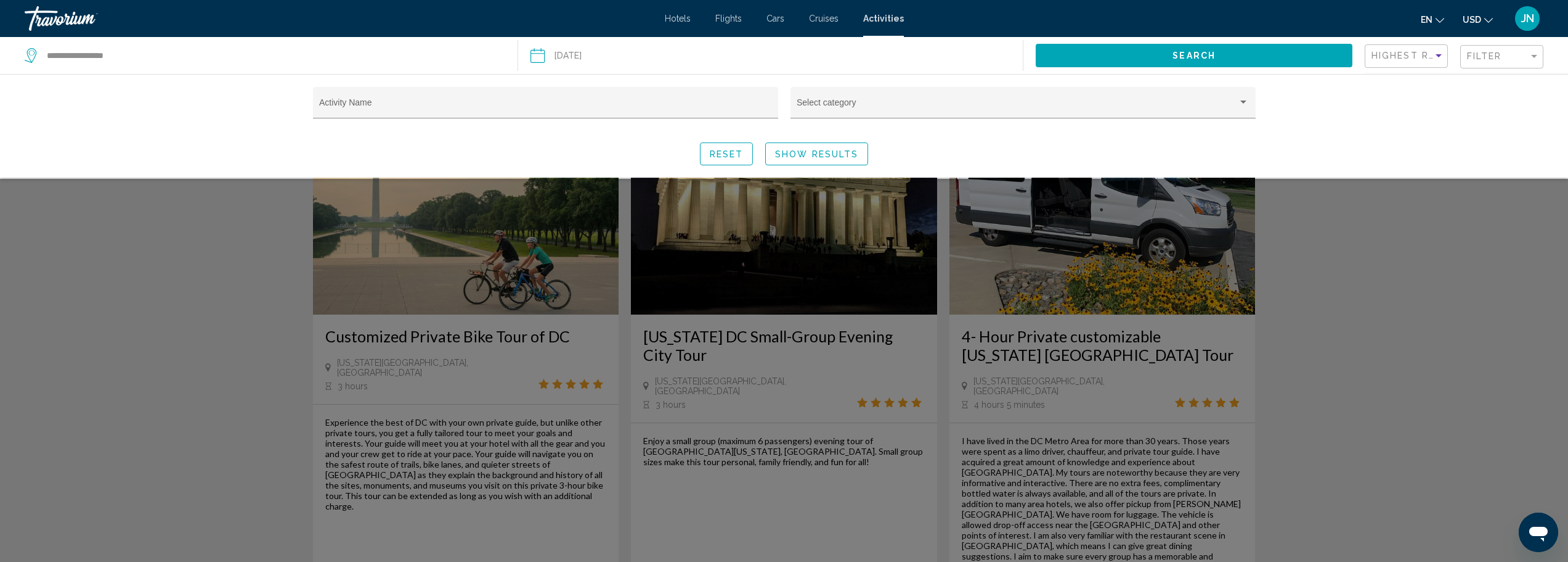
click at [190, 244] on div "Search widget" at bounding box center [784, 370] width 1568 height 382
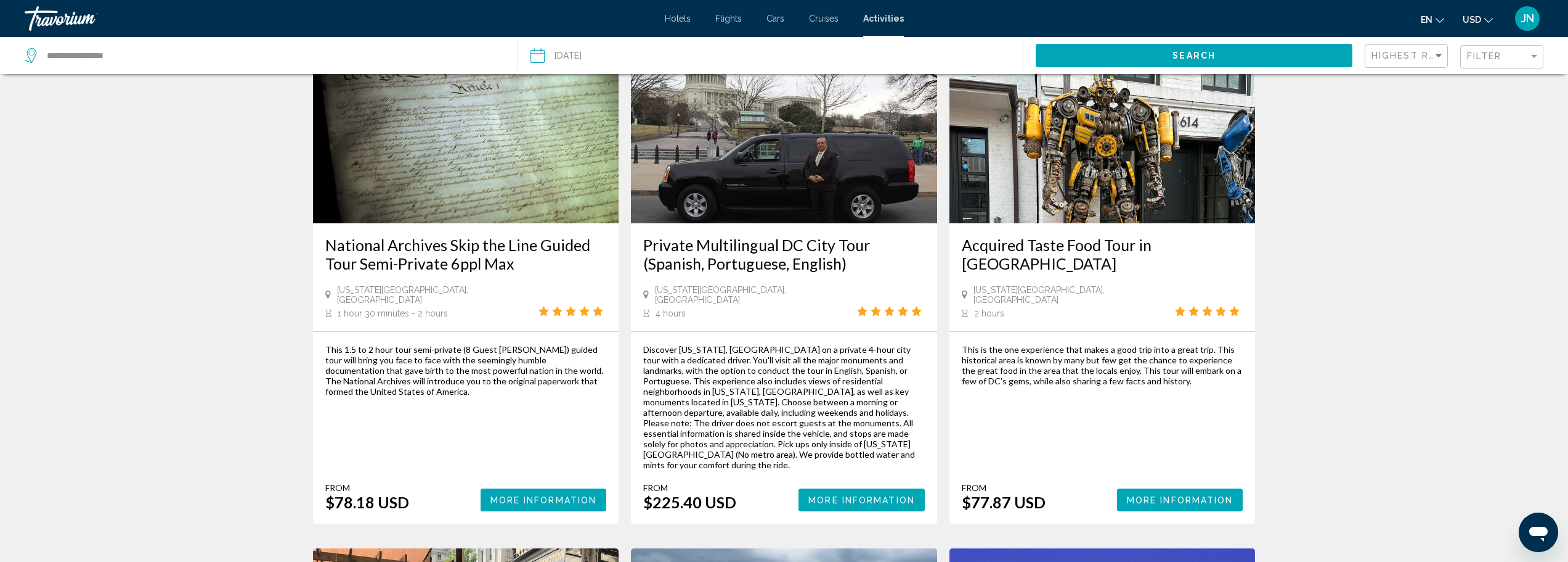
scroll to position [1233, 0]
